Goal: Task Accomplishment & Management: Use online tool/utility

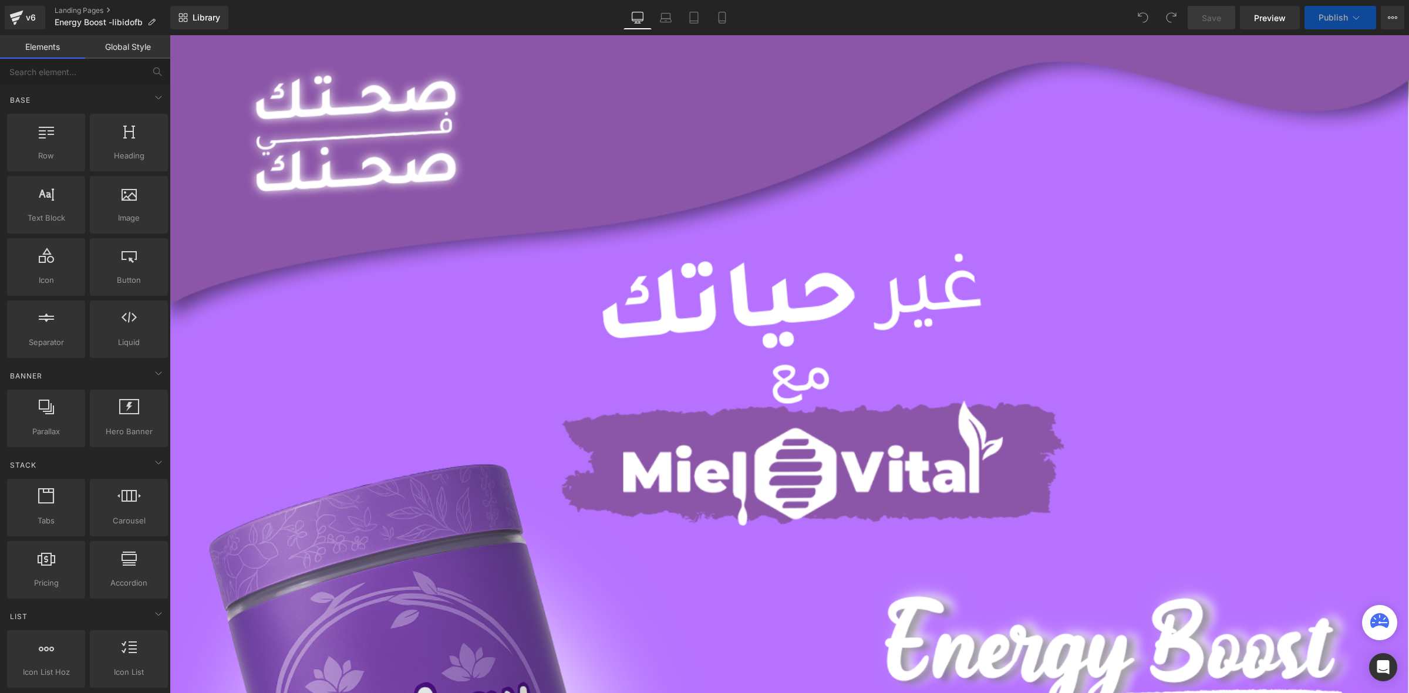
click at [1336, 13] on span "Publish" at bounding box center [1332, 17] width 29 height 9
click at [1331, 14] on span "Publish" at bounding box center [1332, 17] width 29 height 9
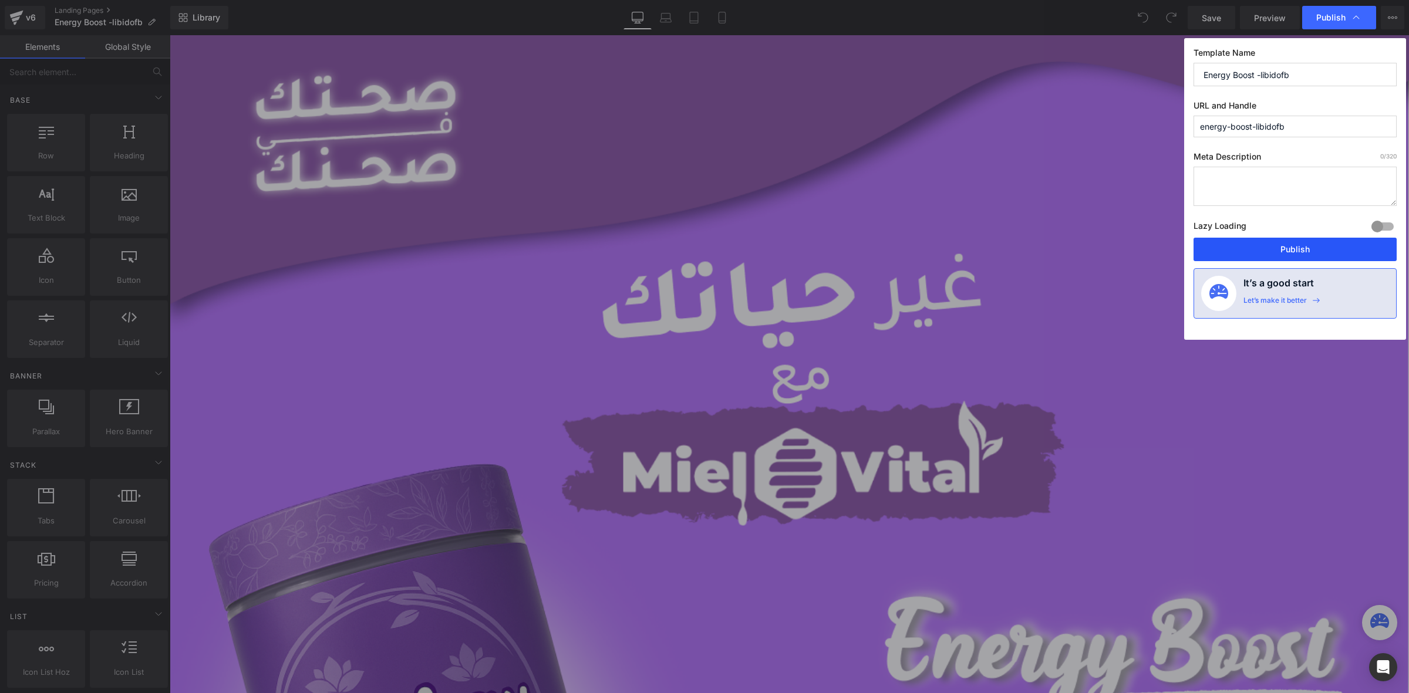
click at [1281, 248] on button "Publish" at bounding box center [1294, 249] width 203 height 23
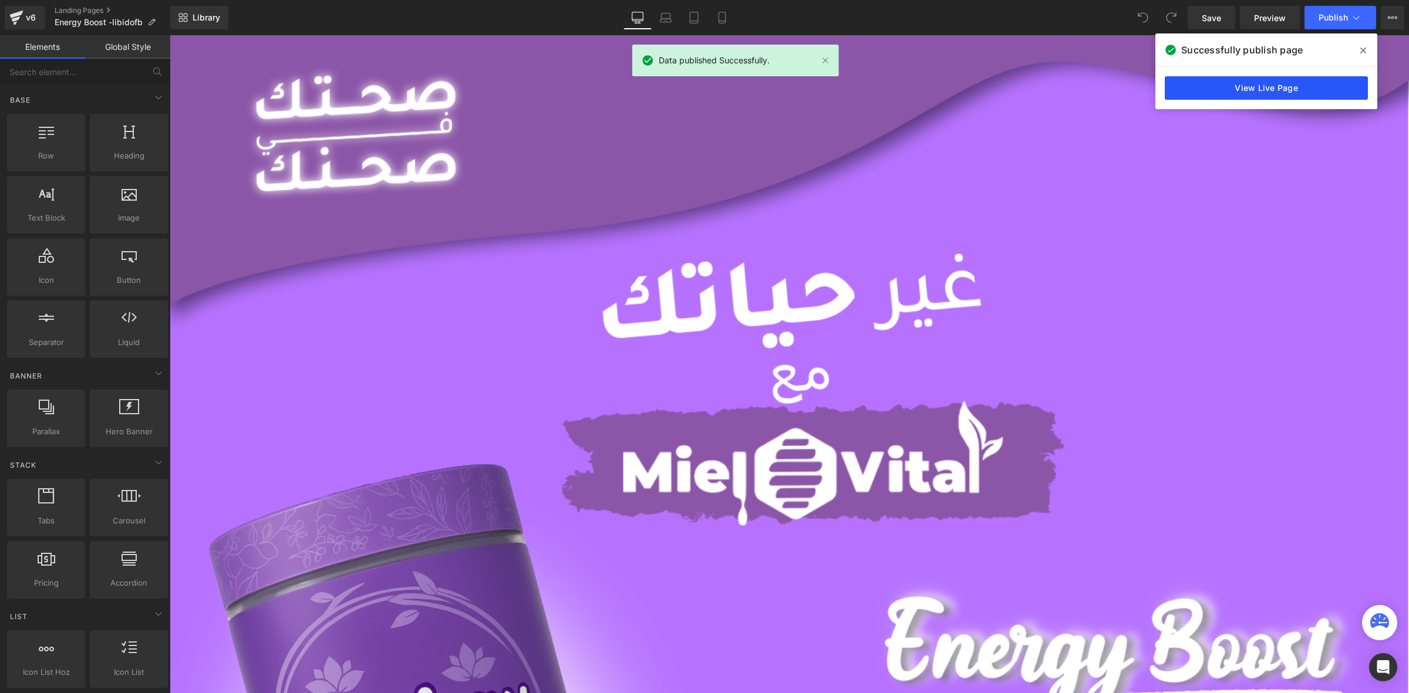
click at [1263, 84] on link "View Live Page" at bounding box center [1266, 87] width 203 height 23
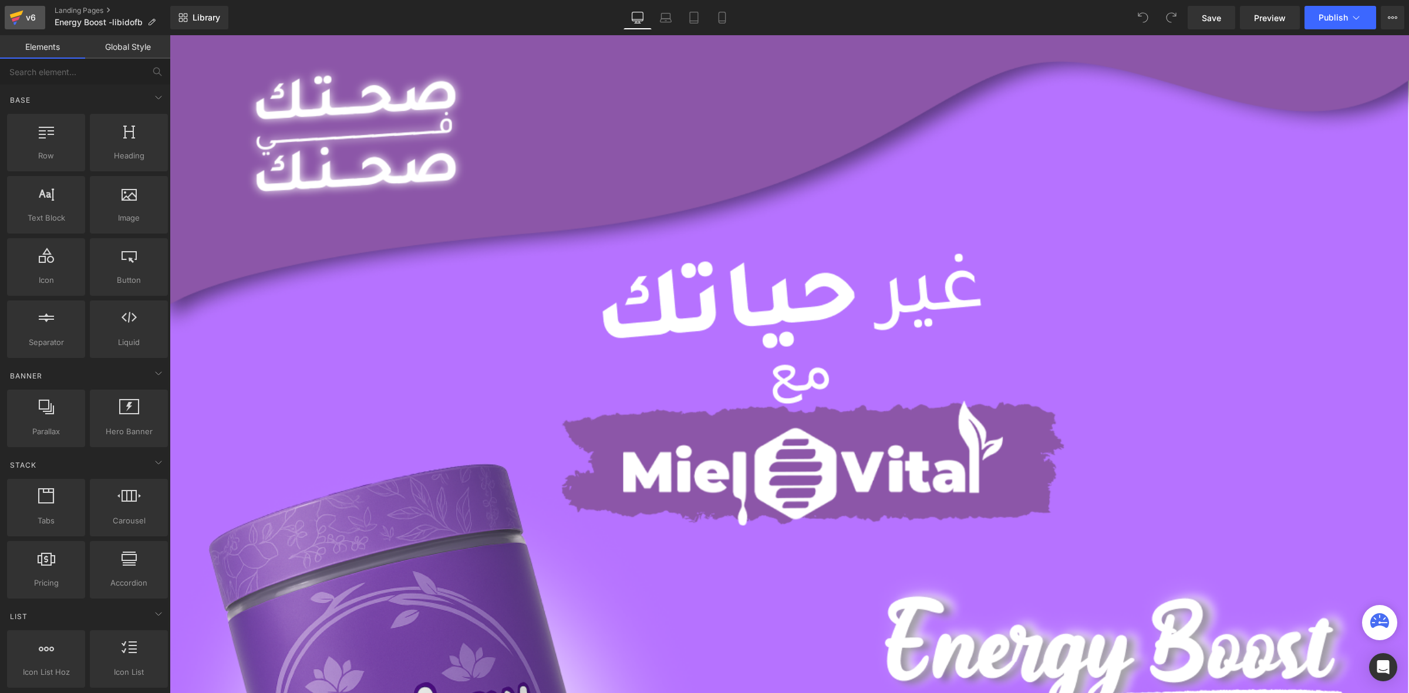
click at [14, 12] on icon at bounding box center [16, 17] width 14 height 29
